Goal: Task Accomplishment & Management: Complete application form

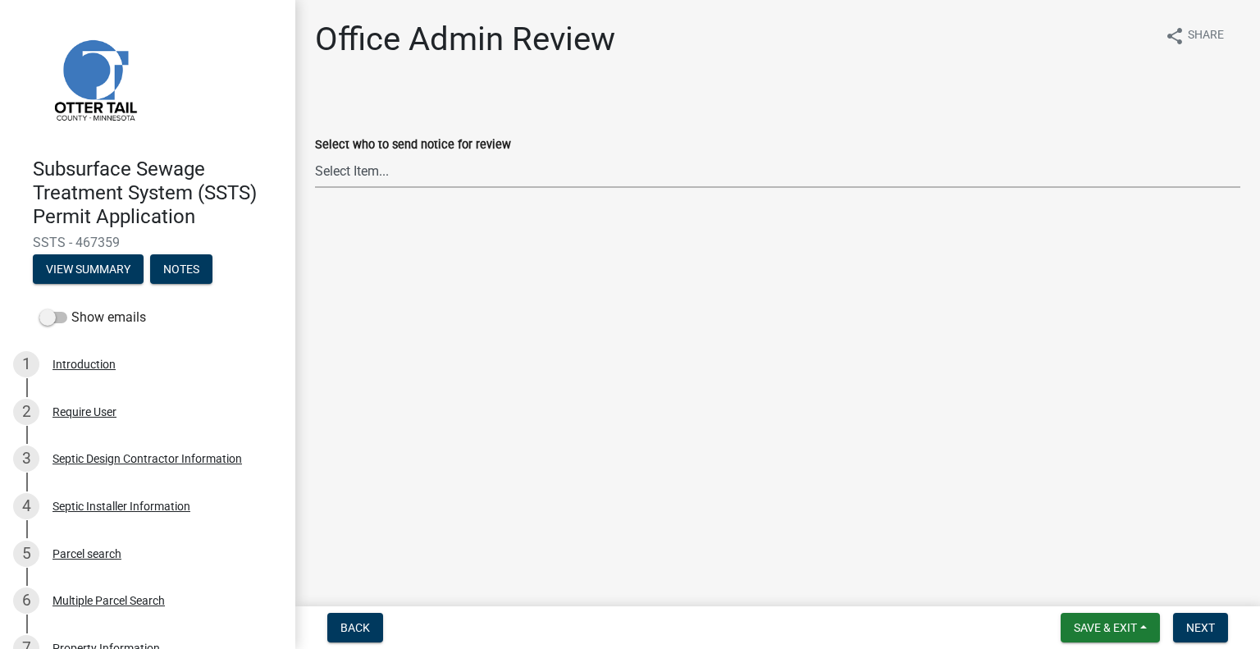
click at [407, 180] on select "Select Item... [PERSON_NAME] ([EMAIL_ADDRESS][DOMAIN_NAME]) [PERSON_NAME] ([EMA…" at bounding box center [777, 171] width 925 height 34
click at [315, 154] on select "Select Item... [PERSON_NAME] ([EMAIL_ADDRESS][DOMAIN_NAME]) [PERSON_NAME] ([EMA…" at bounding box center [777, 171] width 925 height 34
select select "587f38f5-c90e-4c12-9e10-d3e23909bbca"
click at [1191, 630] on span "Next" at bounding box center [1200, 627] width 29 height 13
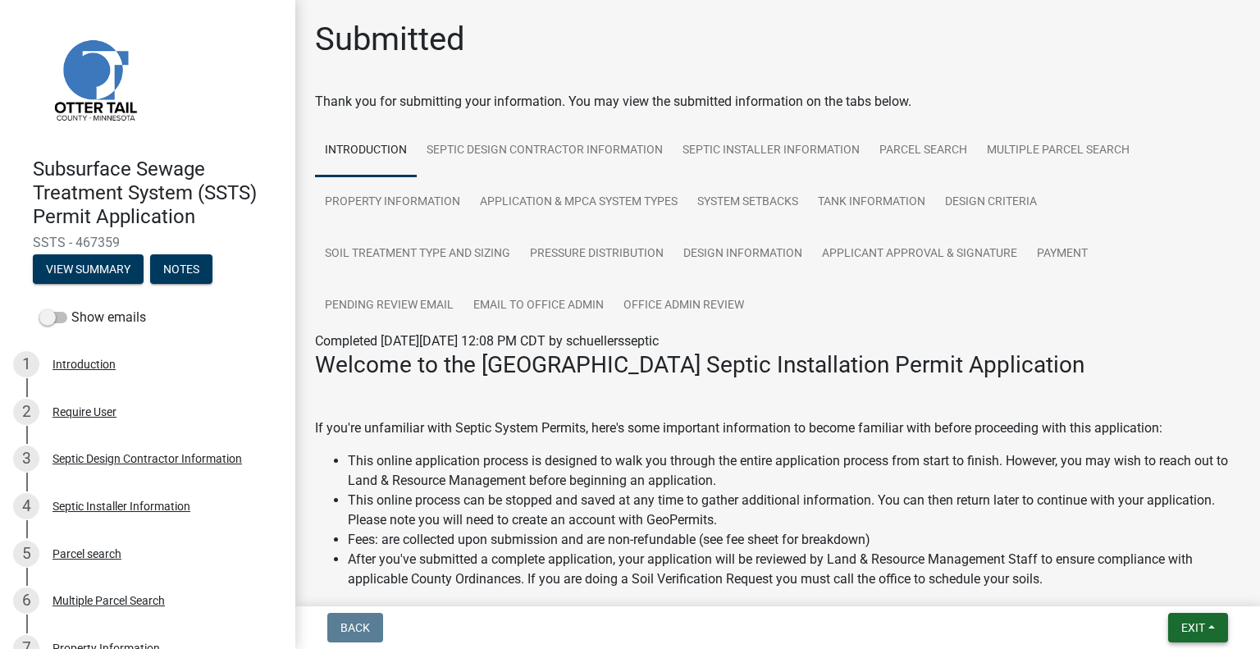
click at [1187, 616] on button "Exit" at bounding box center [1198, 628] width 60 height 30
click at [1169, 586] on button "Save & Exit" at bounding box center [1162, 584] width 131 height 39
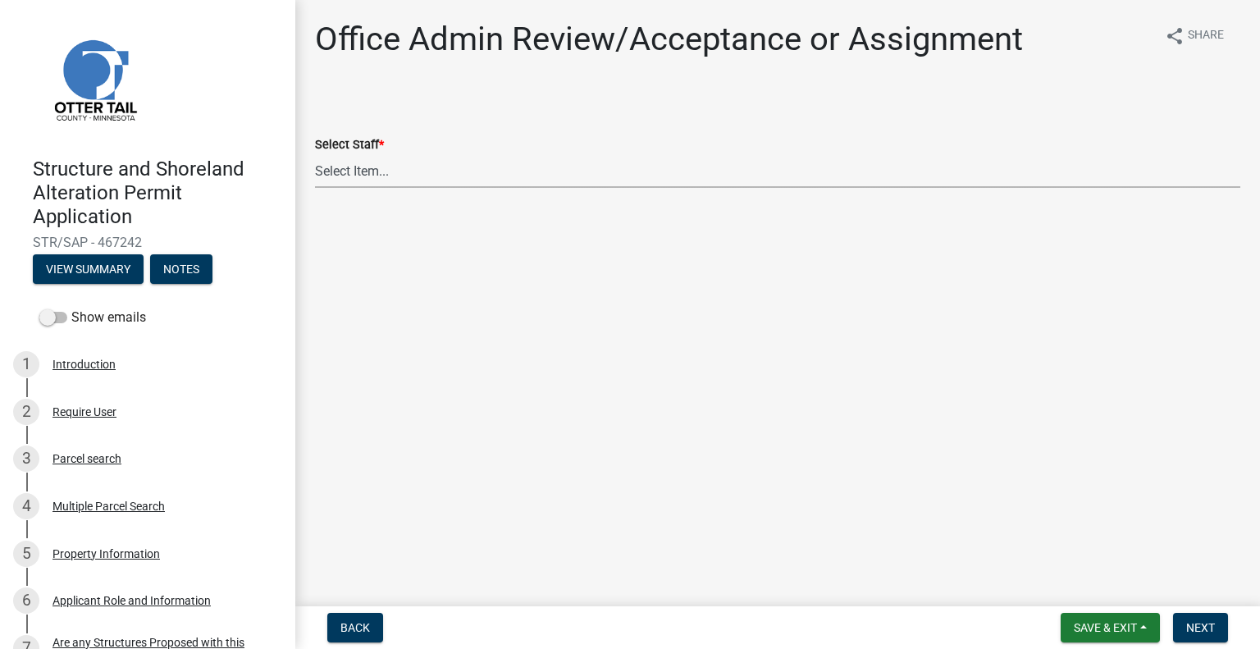
click at [480, 183] on select "Select Item... [PERSON_NAME] ([EMAIL_ADDRESS][DOMAIN_NAME]) [PERSON_NAME] ([EMA…" at bounding box center [777, 171] width 925 height 34
click at [315, 154] on select "Select Item... Alexis Newark (anewark@ottertailcounty.gov) Amy Busko (abusko@ot…" at bounding box center [777, 171] width 925 height 34
select select "587f38f5-c90e-4c12-9e10-d3e23909bbca"
click at [1201, 624] on span "Next" at bounding box center [1200, 627] width 29 height 13
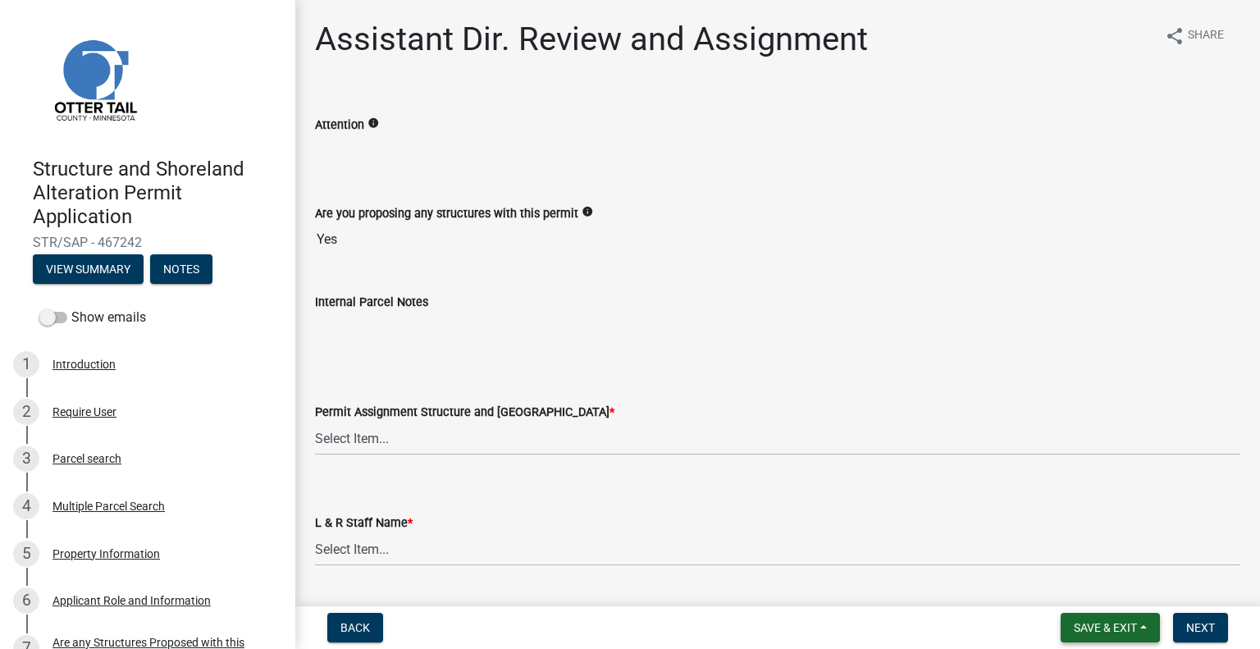
click at [1101, 629] on span "Save & Exit" at bounding box center [1105, 627] width 63 height 13
click at [1086, 580] on button "Save & Exit" at bounding box center [1093, 584] width 131 height 39
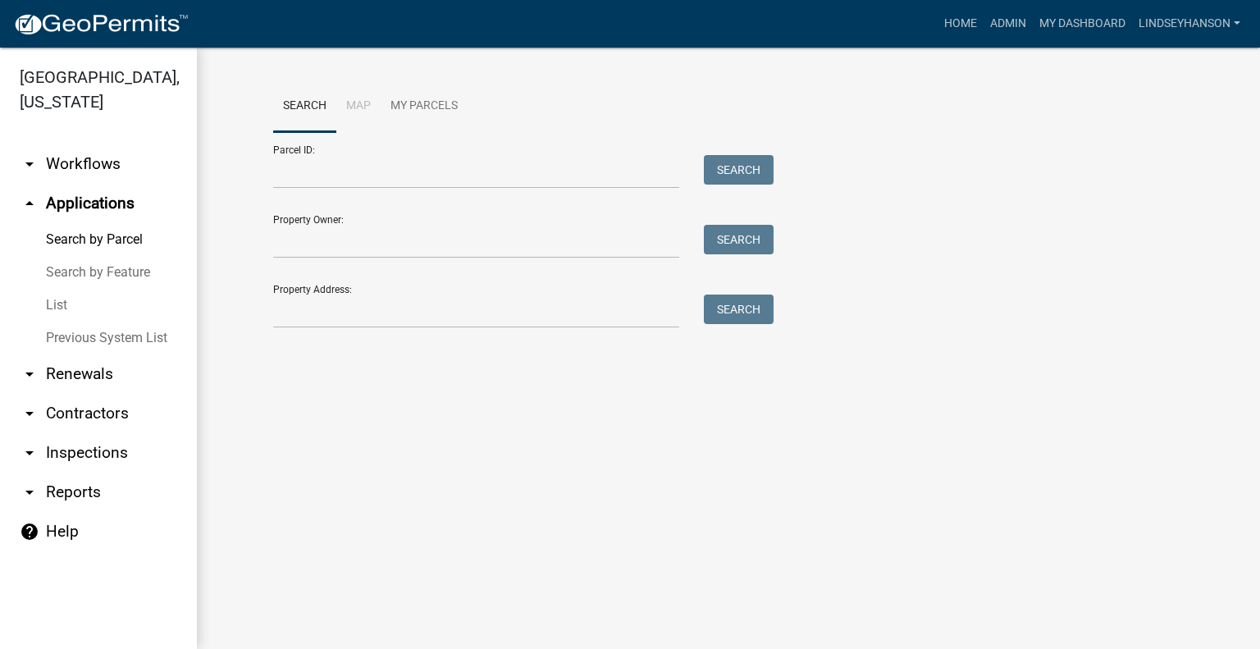
drag, startPoint x: 0, startPoint y: 0, endPoint x: 111, endPoint y: 162, distance: 196.5
click at [112, 153] on link "arrow_drop_down Workflows" at bounding box center [98, 163] width 197 height 39
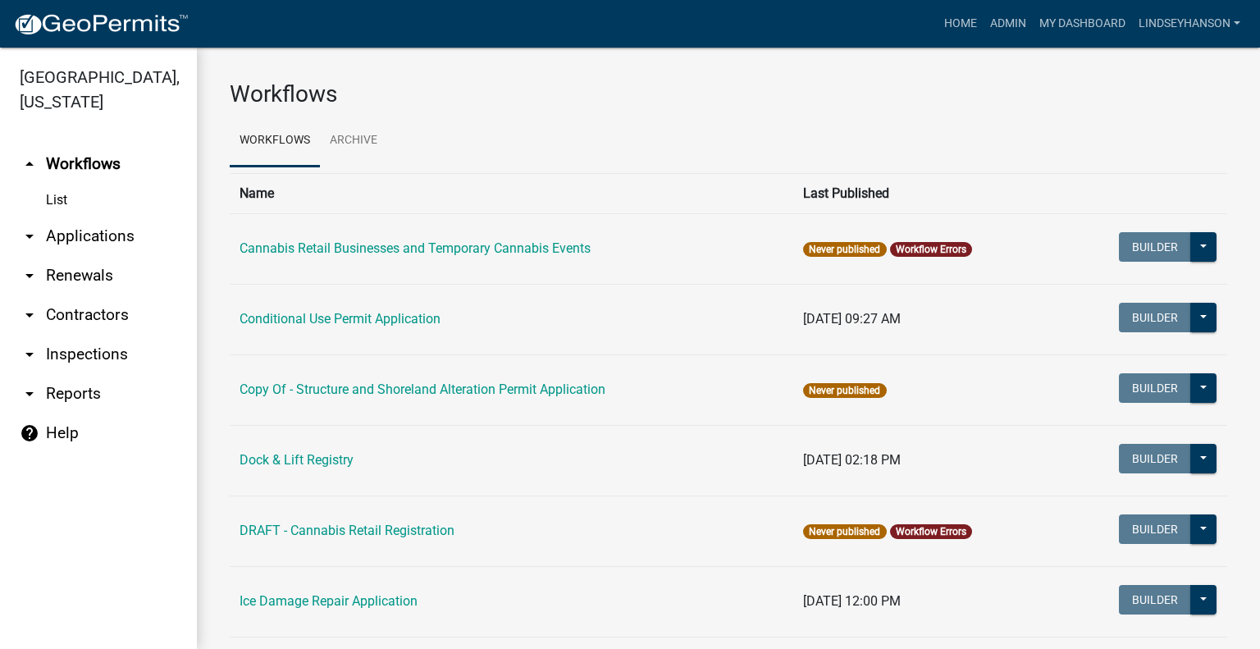
click at [98, 217] on ul "arrow_drop_up Workflows List arrow_drop_down Applications Search by Parcel Sear…" at bounding box center [98, 390] width 197 height 518
click at [98, 228] on link "arrow_drop_down Applications" at bounding box center [98, 236] width 197 height 39
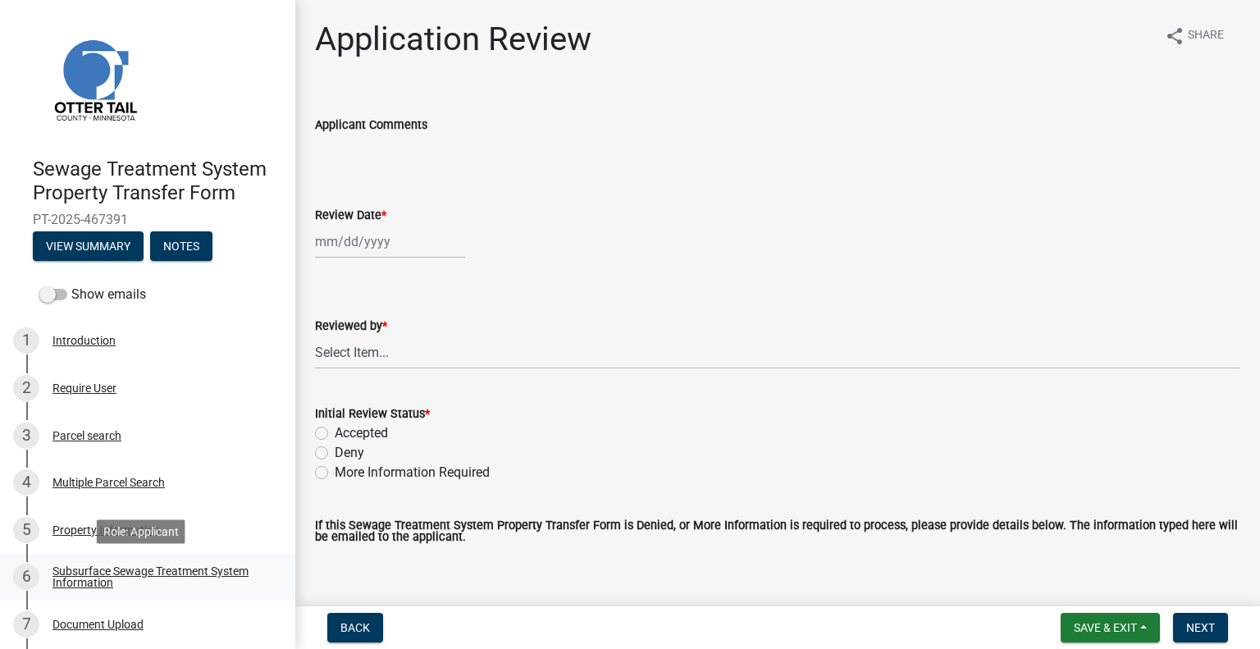
click at [233, 573] on div "Subsurface Sewage Treatment System Information" at bounding box center [160, 576] width 217 height 23
